Goal: Task Accomplishment & Management: Manage account settings

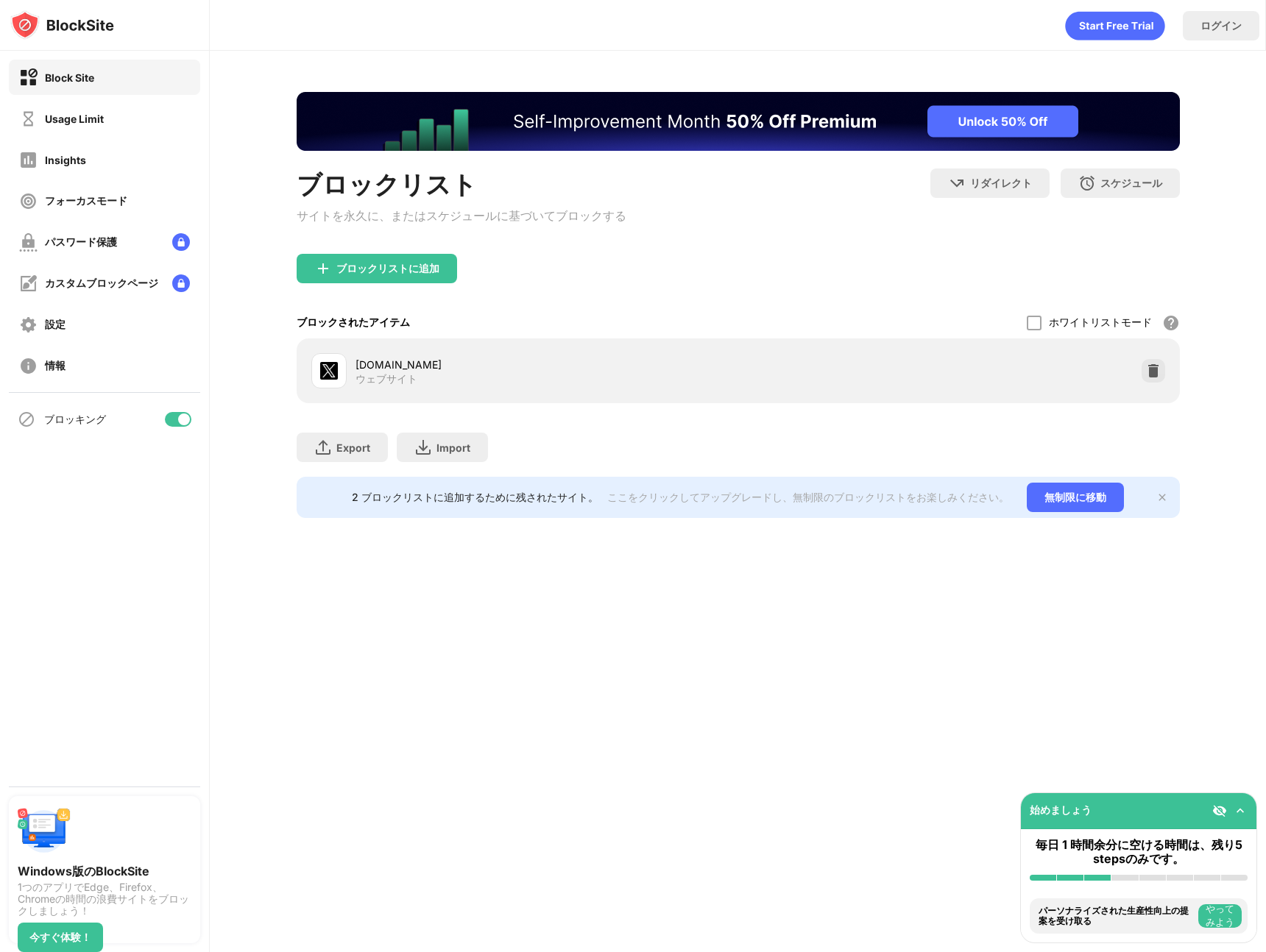
click at [189, 423] on div at bounding box center [178, 420] width 27 height 15
click at [178, 415] on div at bounding box center [178, 420] width 27 height 15
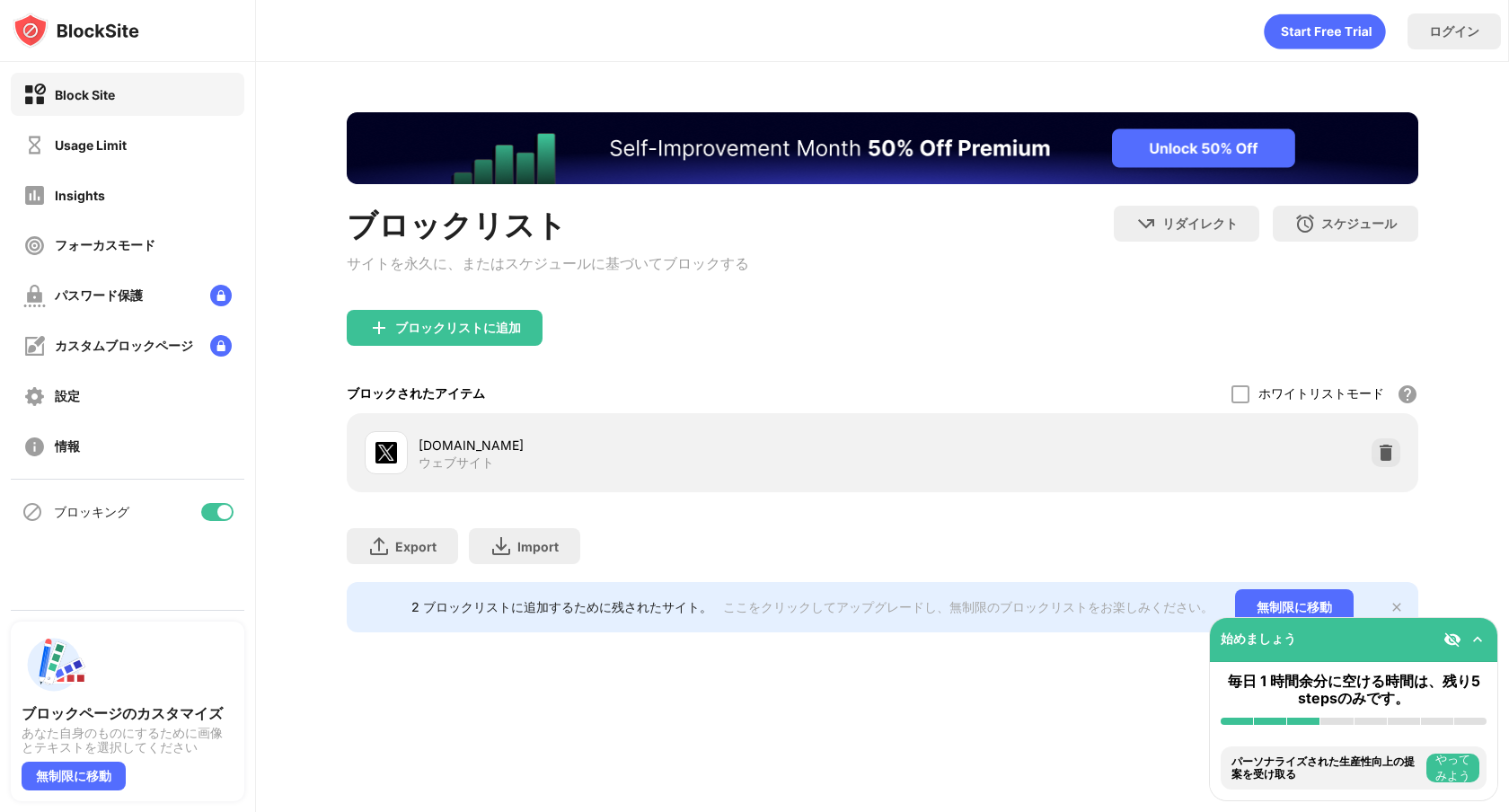
click at [220, 512] on div at bounding box center [225, 512] width 14 height 14
